Goal: Task Accomplishment & Management: Complete application form

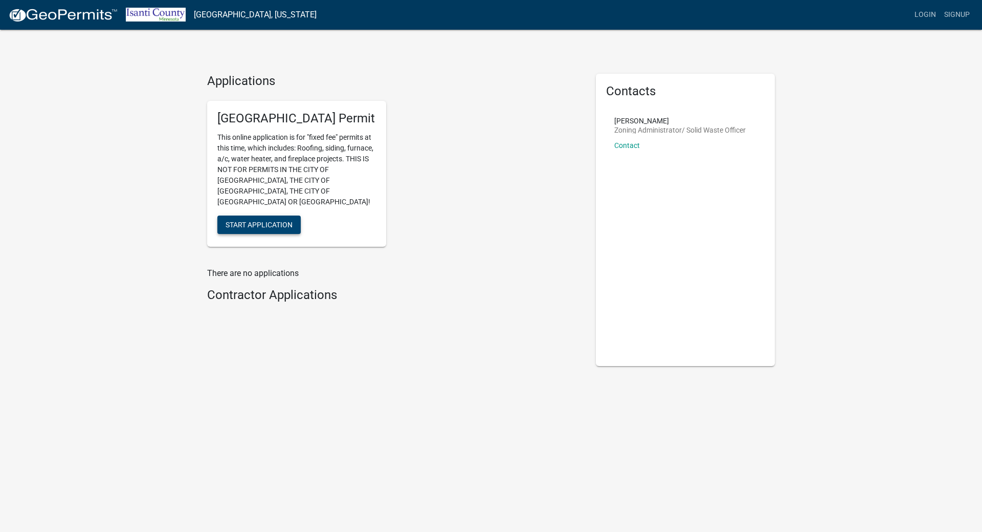
click at [261, 220] on span "Start Application" at bounding box center [259, 224] width 67 height 8
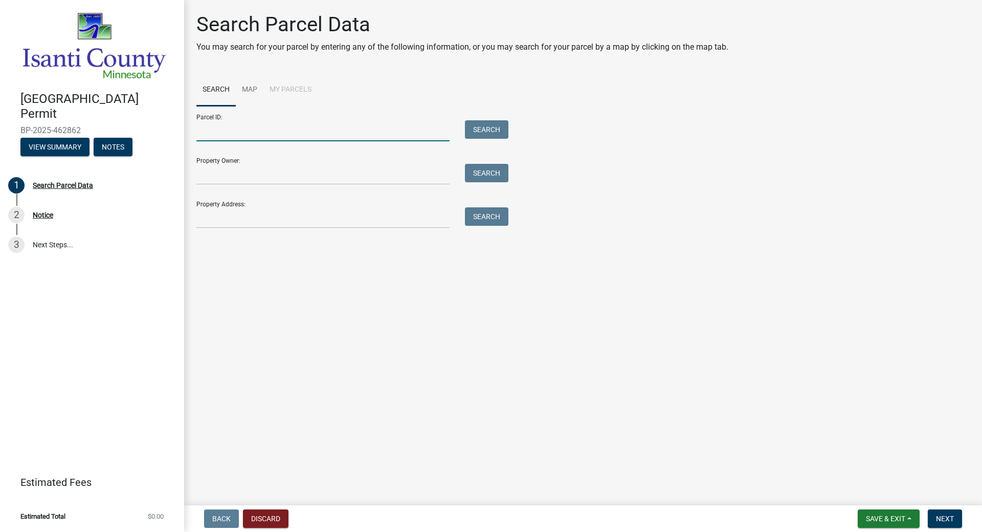
click at [282, 126] on input "Parcel ID:" at bounding box center [322, 130] width 253 height 21
click at [257, 216] on input "Property Address:" at bounding box center [322, 217] width 253 height 21
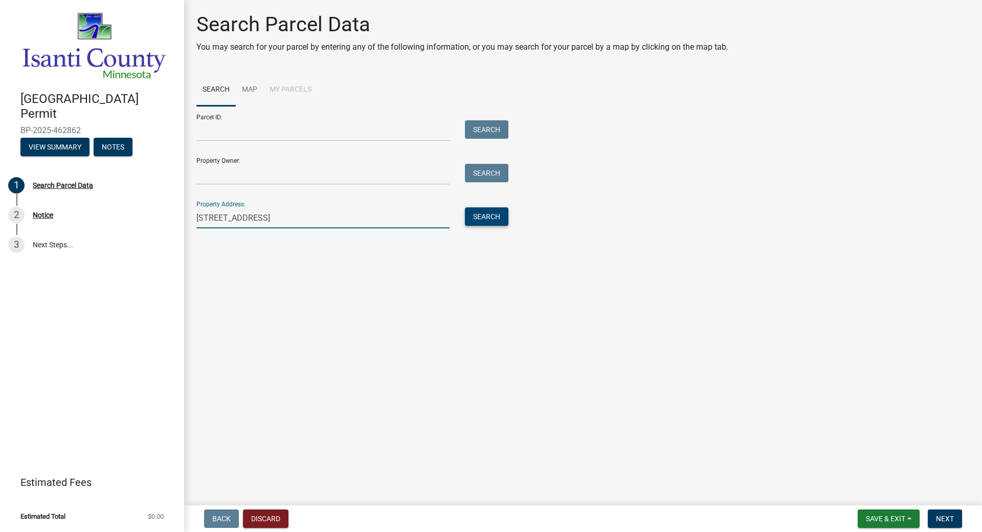
type input "[STREET_ADDRESS]"
click at [489, 213] on button "Search" at bounding box center [486, 216] width 43 height 18
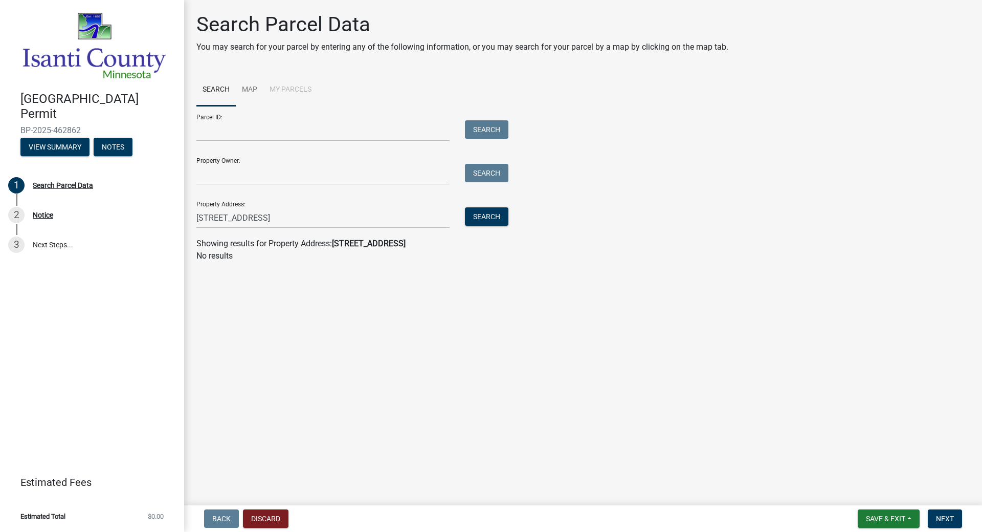
click at [361, 244] on strong "[STREET_ADDRESS]" at bounding box center [369, 243] width 74 height 10
click at [950, 516] on span "Next" at bounding box center [945, 518] width 18 height 8
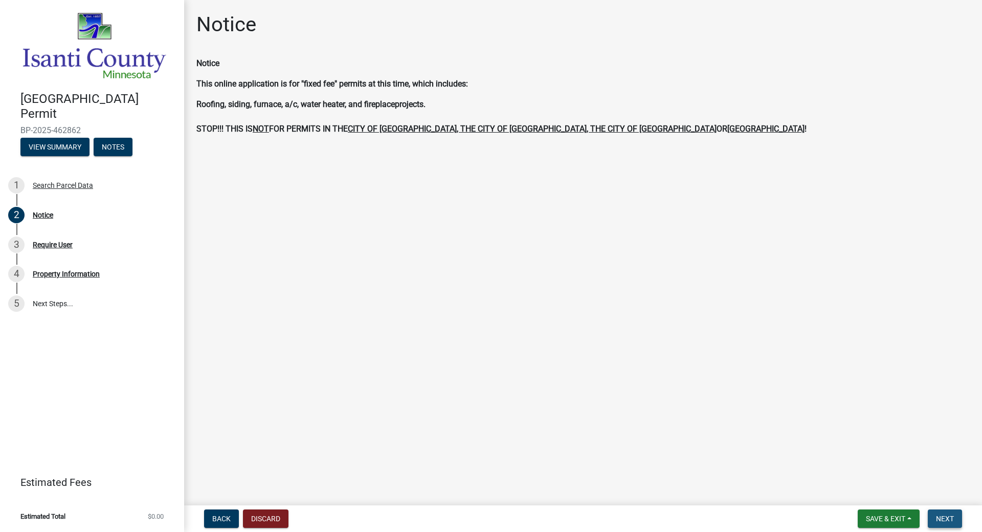
click at [943, 518] on span "Next" at bounding box center [945, 518] width 18 height 8
